Goal: Obtain resource: Download file/media

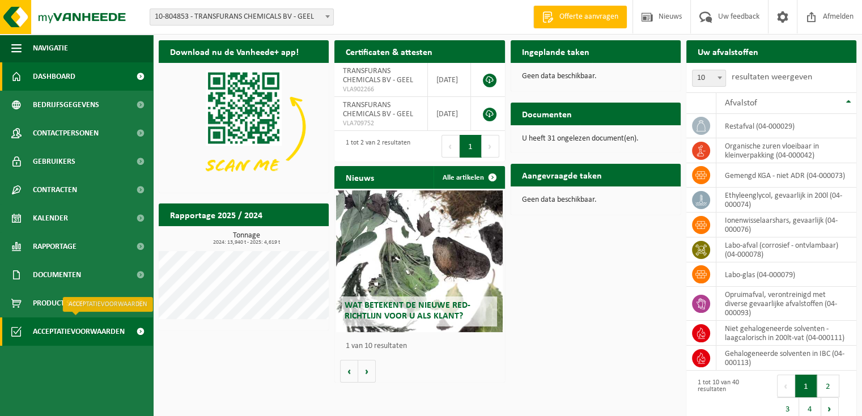
click at [83, 336] on span "Acceptatievoorwaarden" at bounding box center [79, 331] width 92 height 28
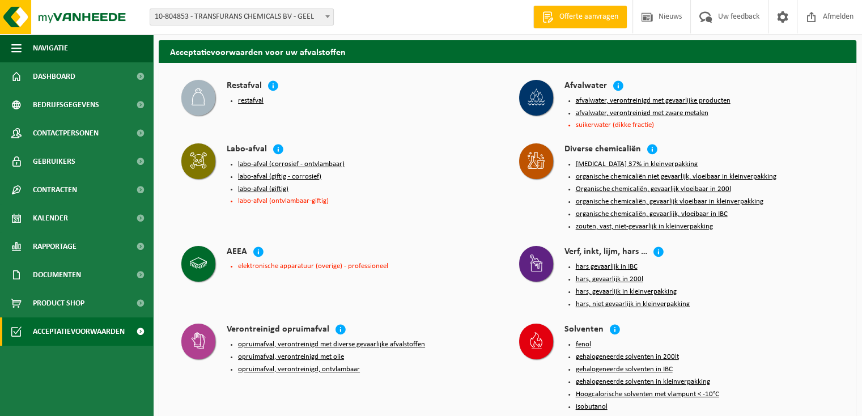
click at [705, 187] on button "Organische chemicaliën, gevaarlijk vloeibaar in 200l" at bounding box center [653, 189] width 155 height 9
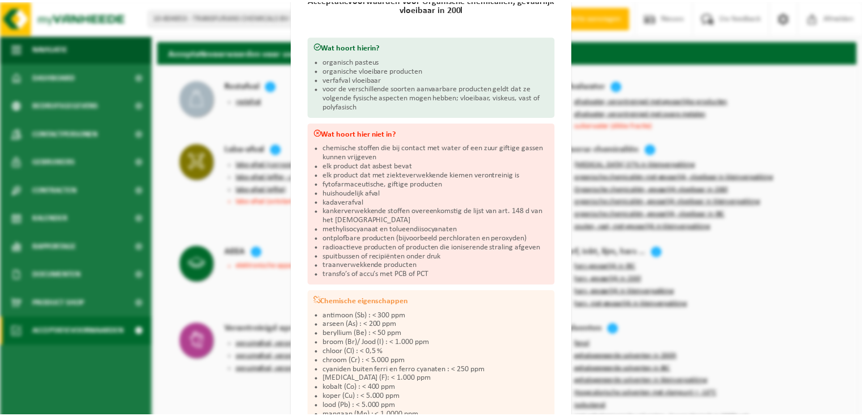
scroll to position [108, 0]
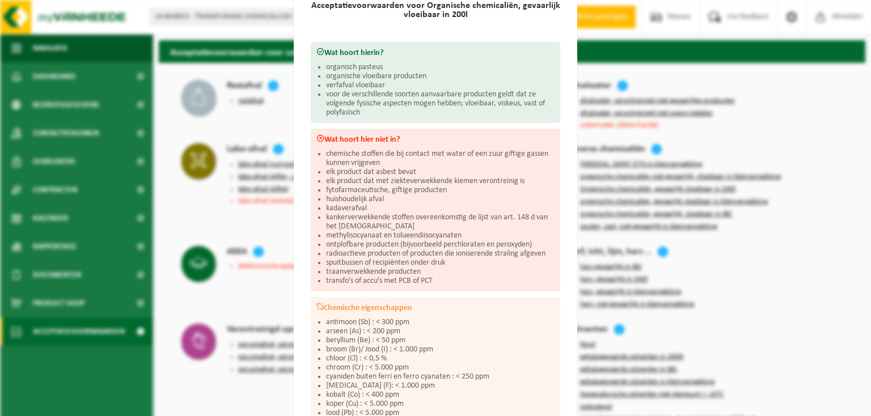
click at [805, 163] on div "Organische chemicaliën, gevaarlijk vloeibaar in 200l Sluiten Acceptatievoorwaar…" at bounding box center [435, 208] width 871 height 416
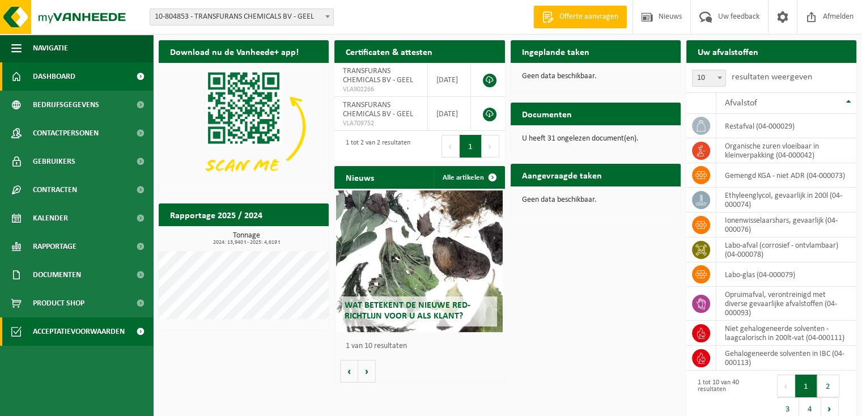
click at [83, 334] on span "Acceptatievoorwaarden" at bounding box center [79, 331] width 92 height 28
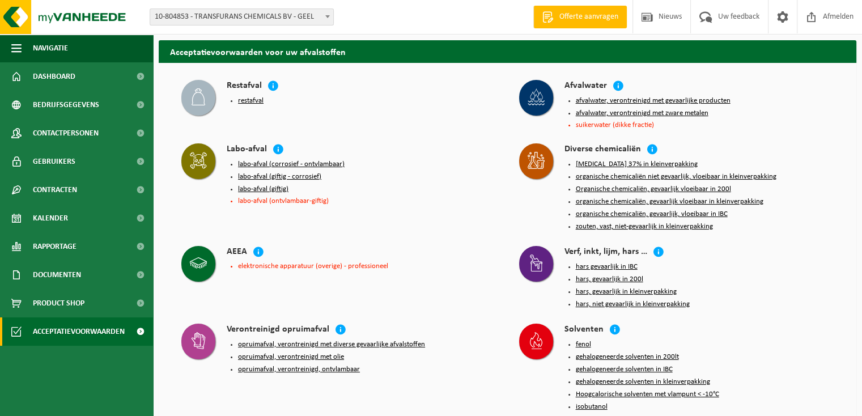
click at [647, 99] on button "afvalwater, verontreinigd met gevaarlijke producten" at bounding box center [653, 100] width 155 height 9
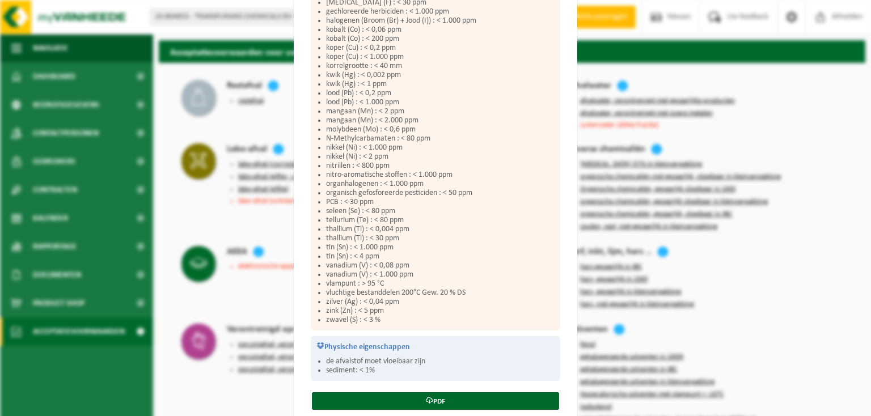
scroll to position [529, 0]
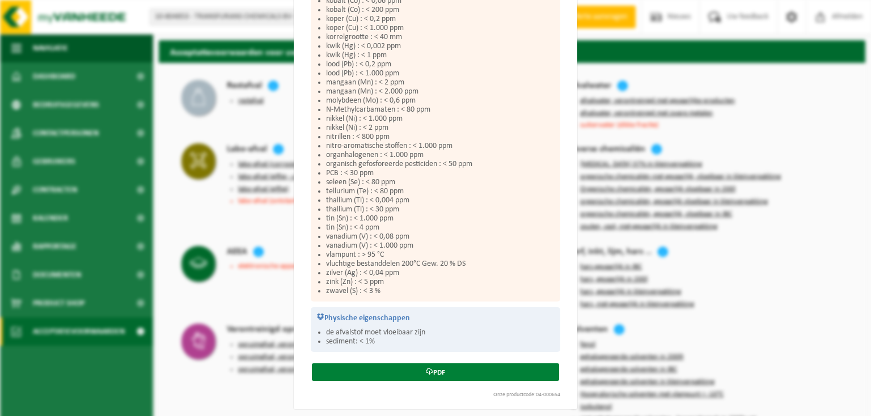
click at [427, 371] on link "PDF" at bounding box center [435, 372] width 247 height 18
